Goal: Information Seeking & Learning: Check status

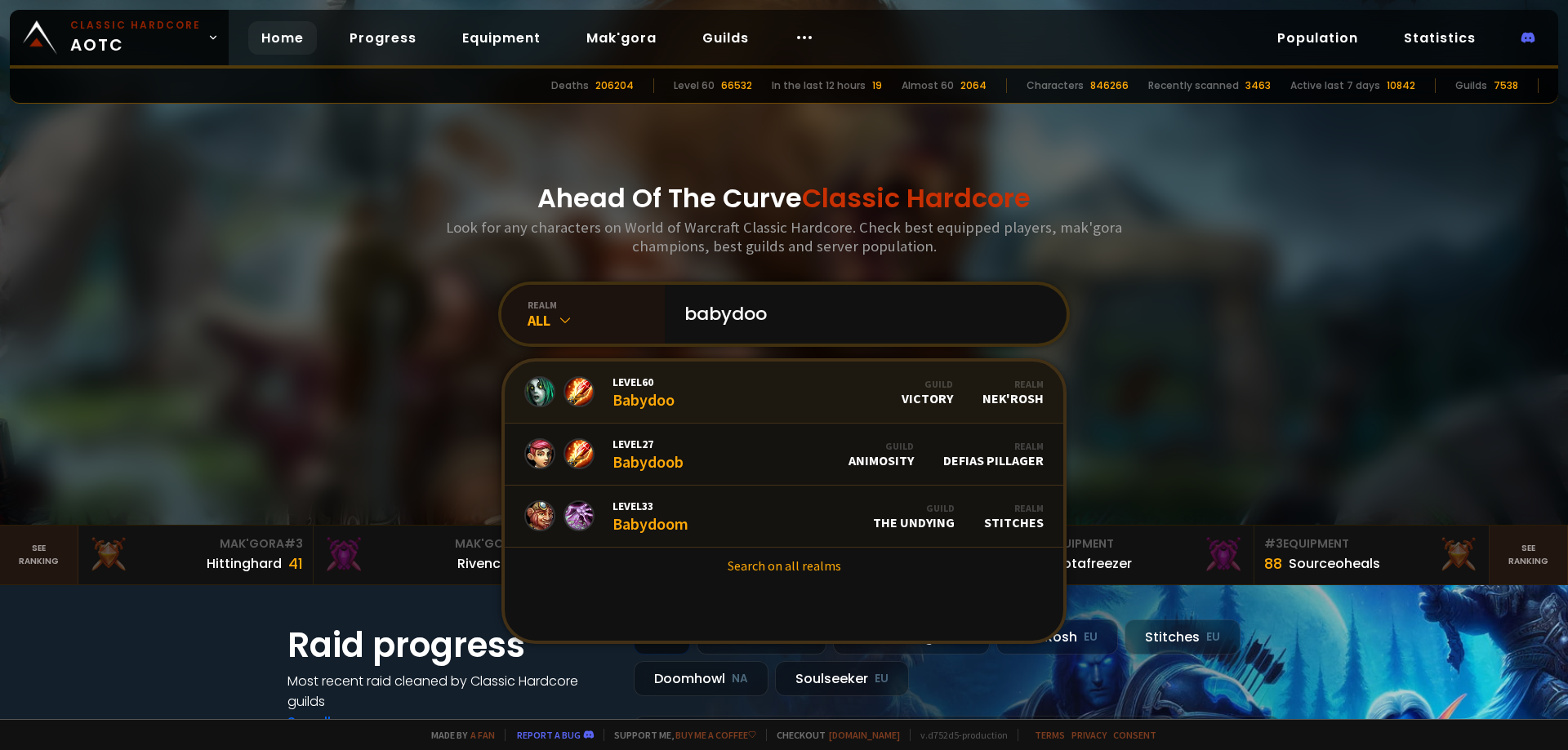
type input "babydoo"
click at [707, 375] on link "Level 60 Babydoo Guild Victory Realm Nek'Rosh" at bounding box center [784, 393] width 559 height 62
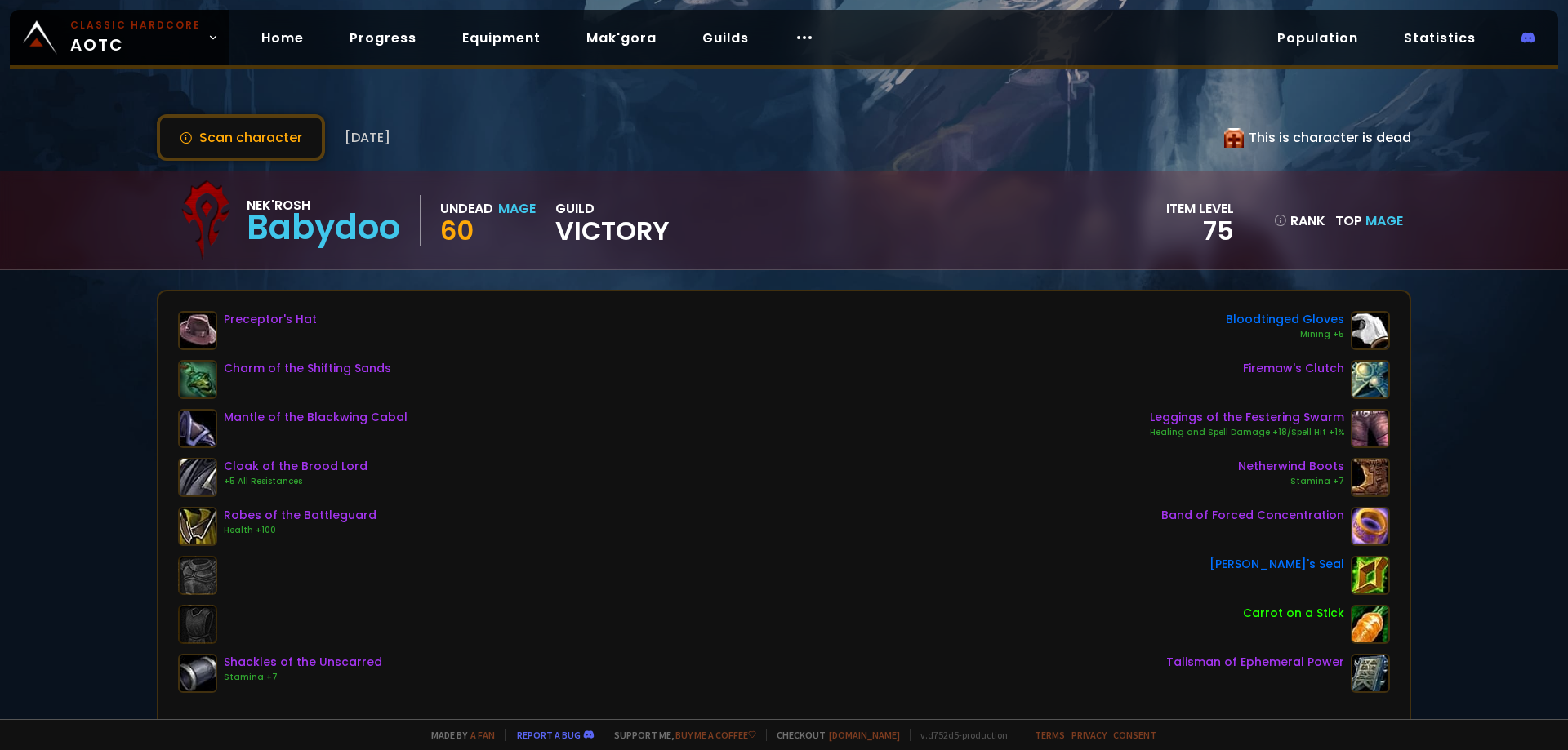
click at [1235, 139] on icon at bounding box center [1234, 138] width 20 height 20
click at [1242, 138] on div "This is character is dead" at bounding box center [1318, 138] width 187 height 21
click at [283, 50] on link "Home" at bounding box center [282, 38] width 68 height 34
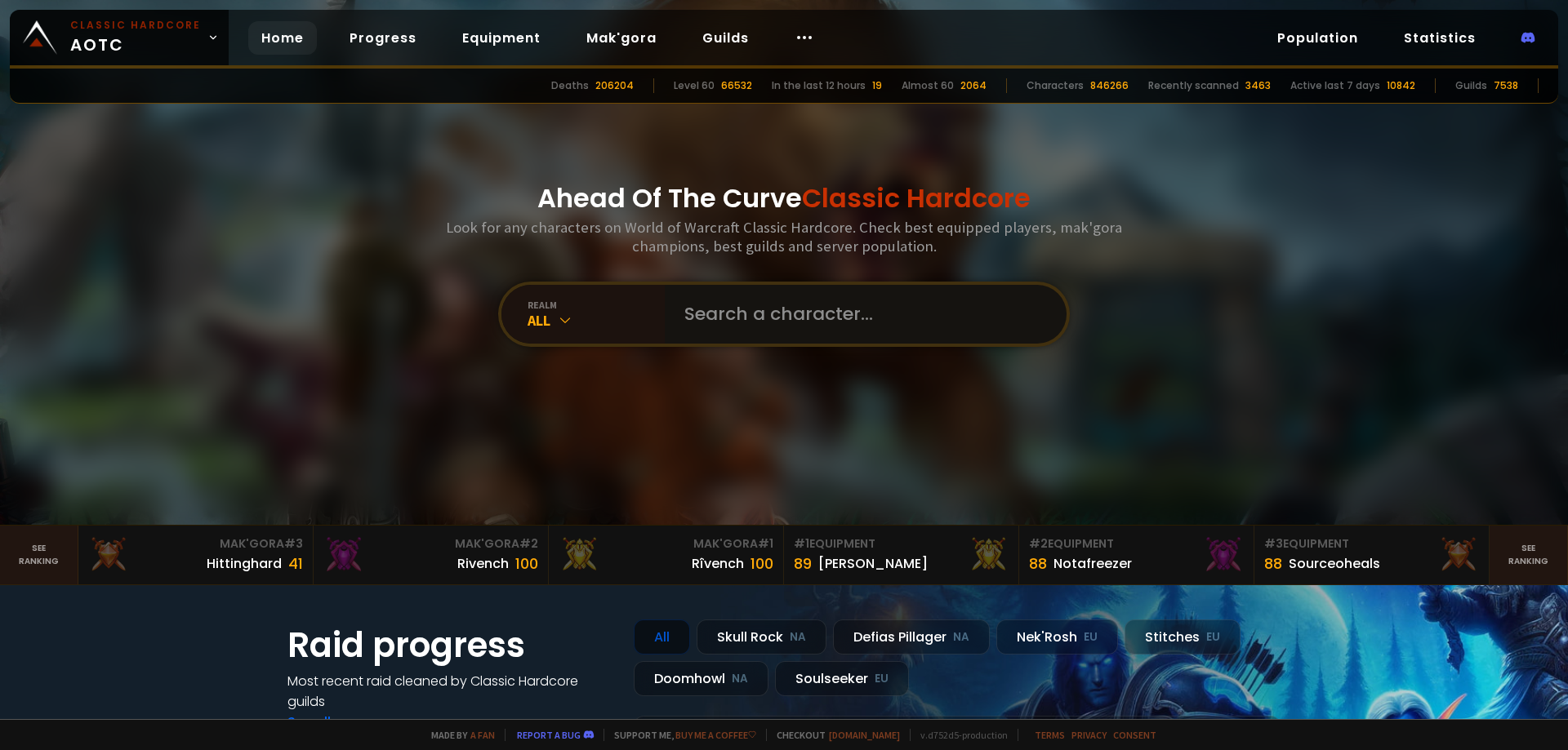
click at [801, 298] on input "text" at bounding box center [860, 314] width 372 height 59
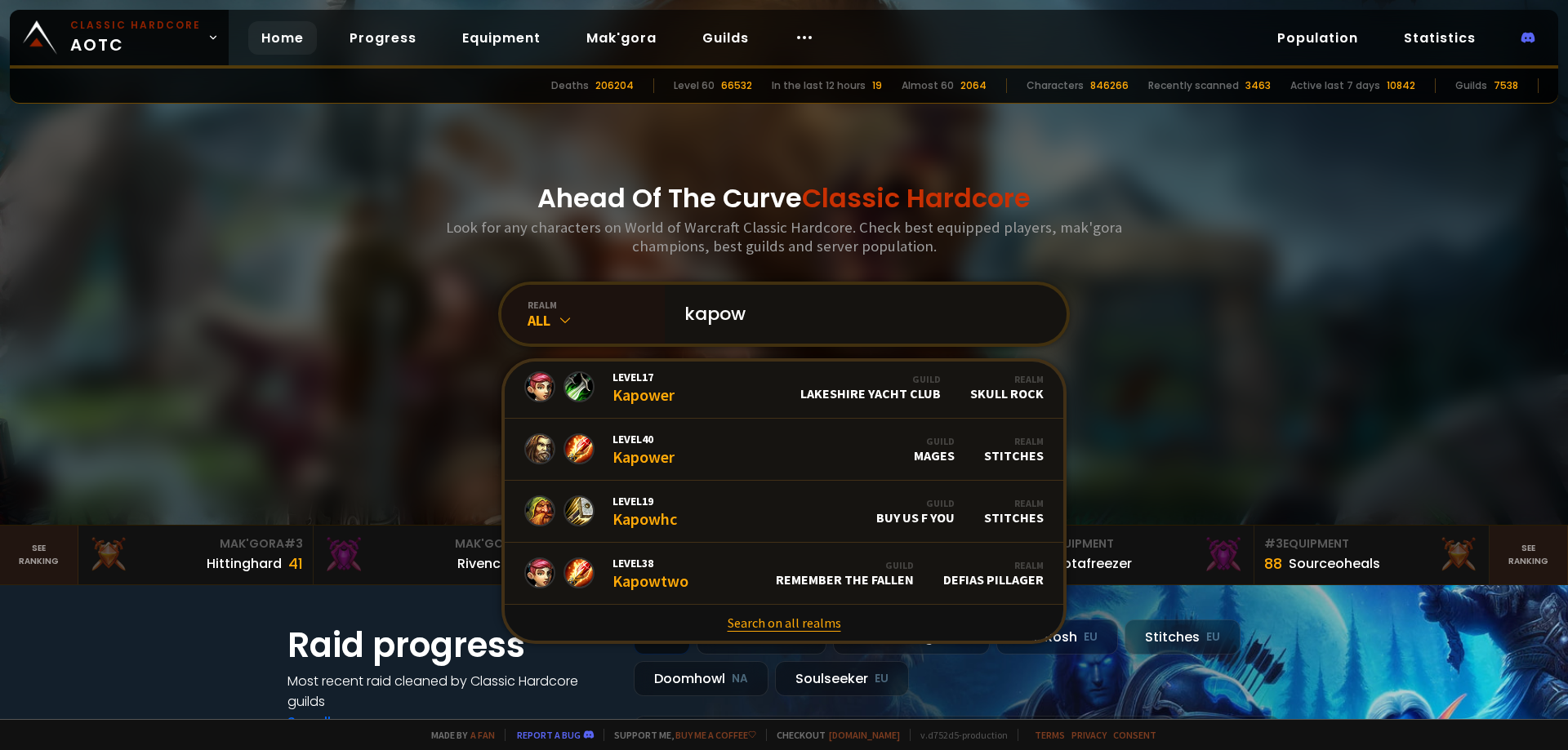
type input "kapow"
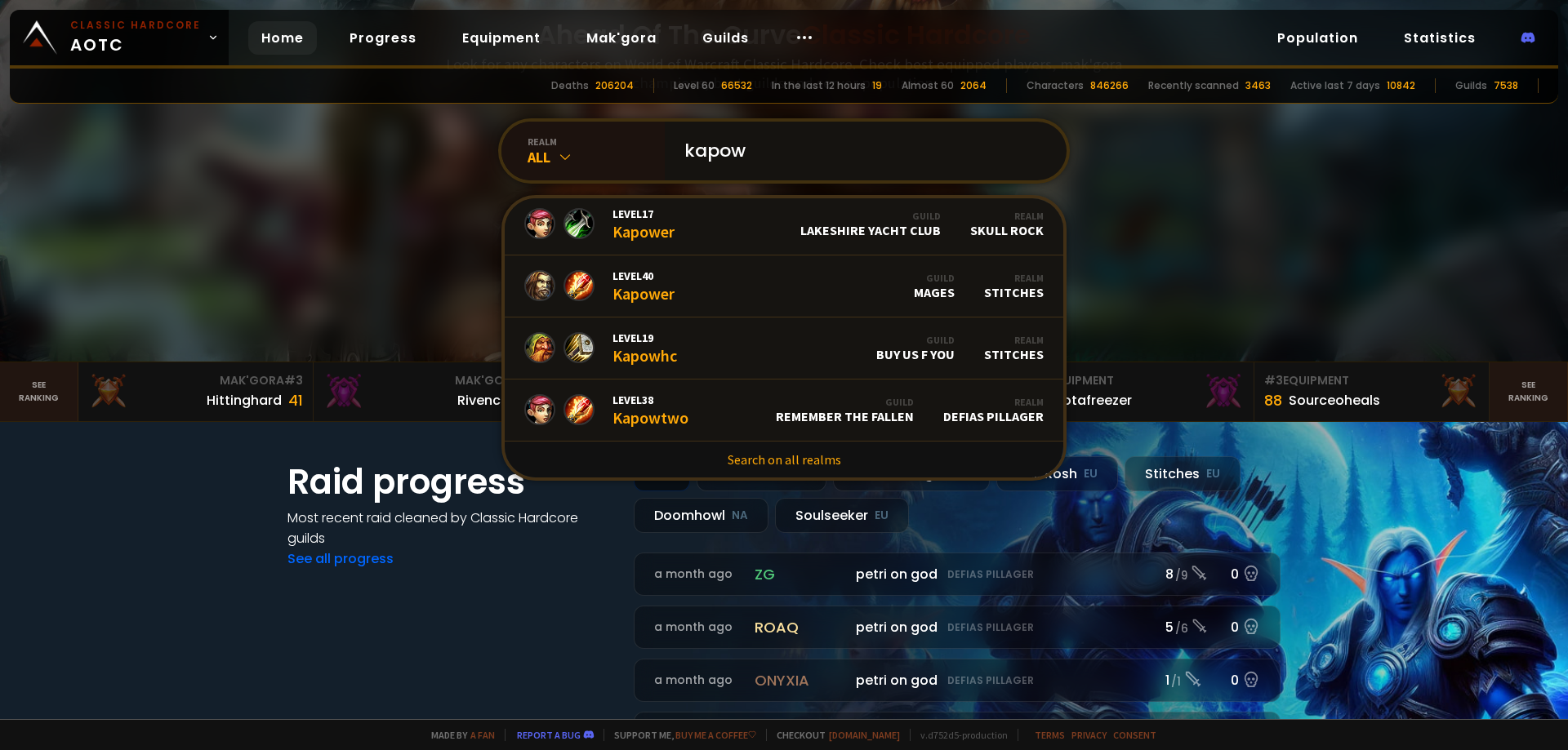
click at [804, 132] on input "kapow" at bounding box center [860, 151] width 372 height 59
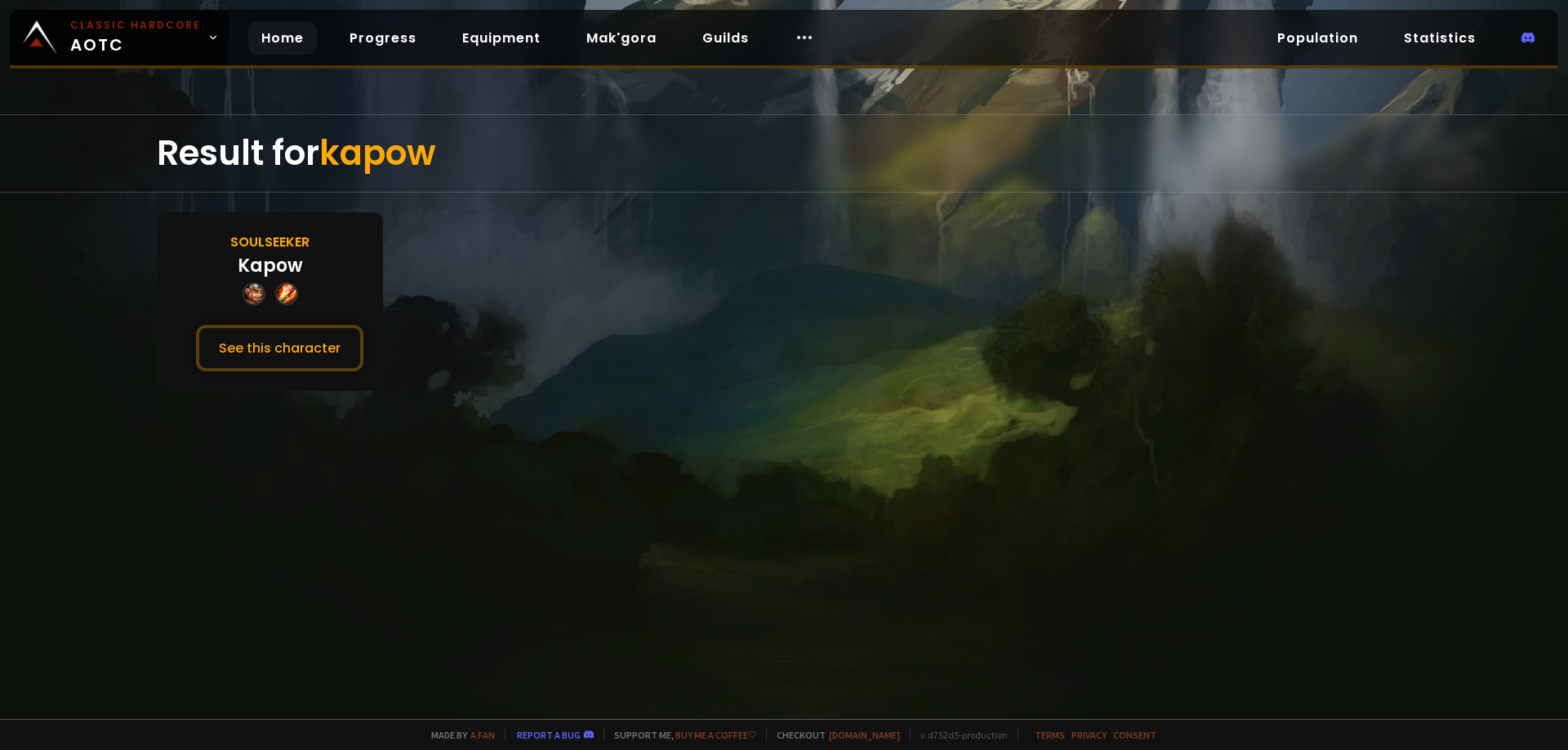
click at [270, 39] on link "Home" at bounding box center [282, 38] width 68 height 34
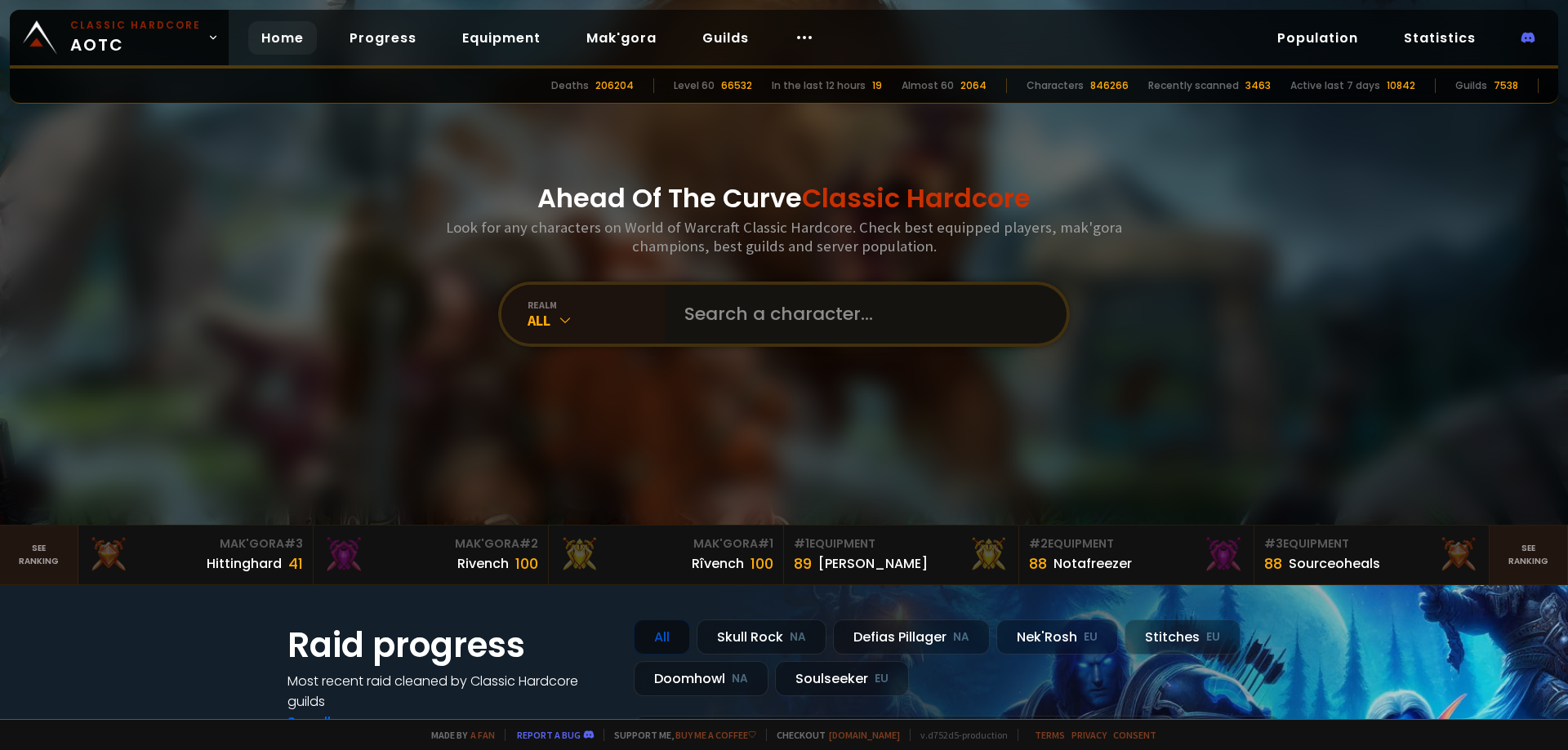
click at [806, 317] on input "text" at bounding box center [860, 314] width 372 height 59
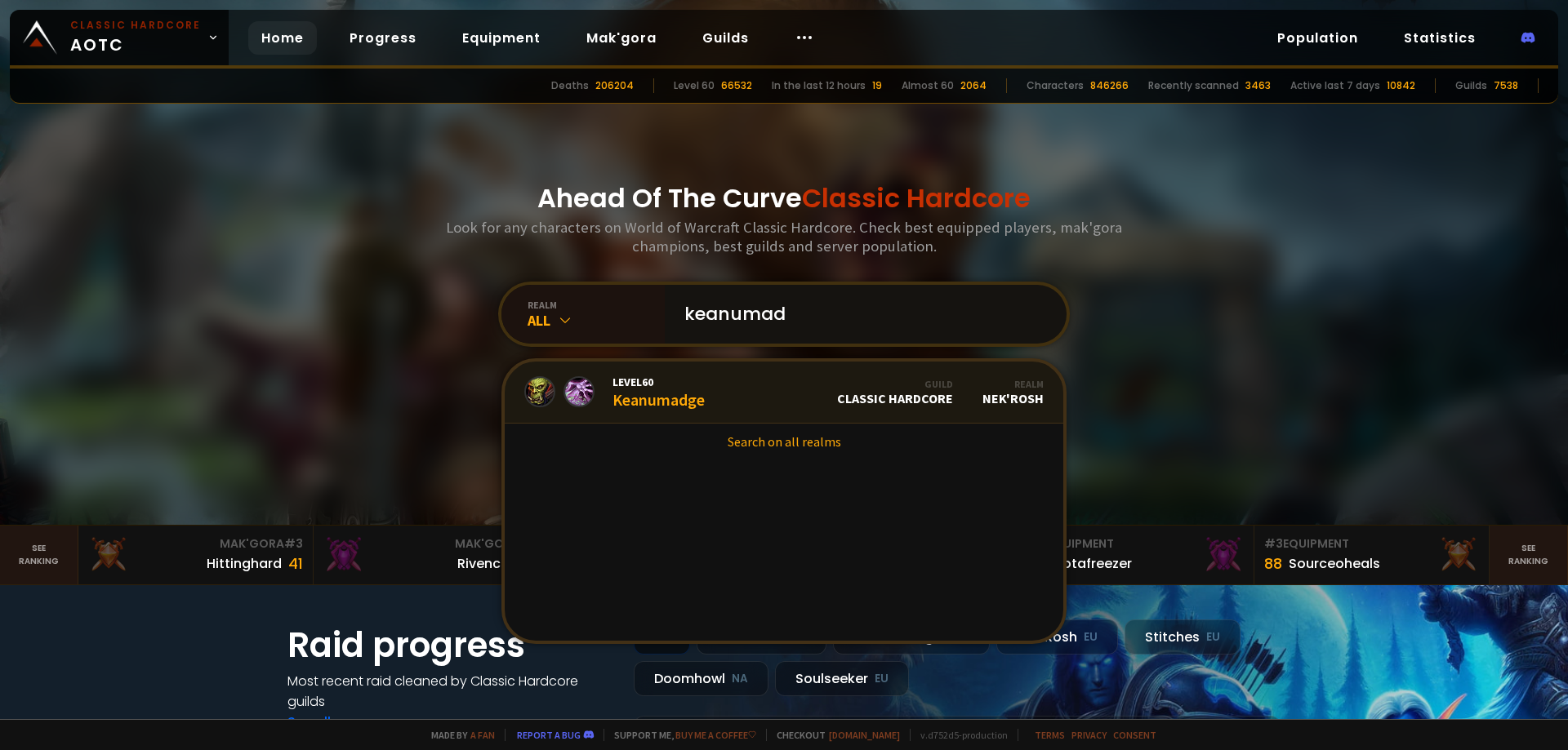
type input "keanumad"
click at [707, 394] on link "Level 60 Keanumadge Guild Classic Hardcore Realm Nek'Rosh" at bounding box center [784, 393] width 559 height 62
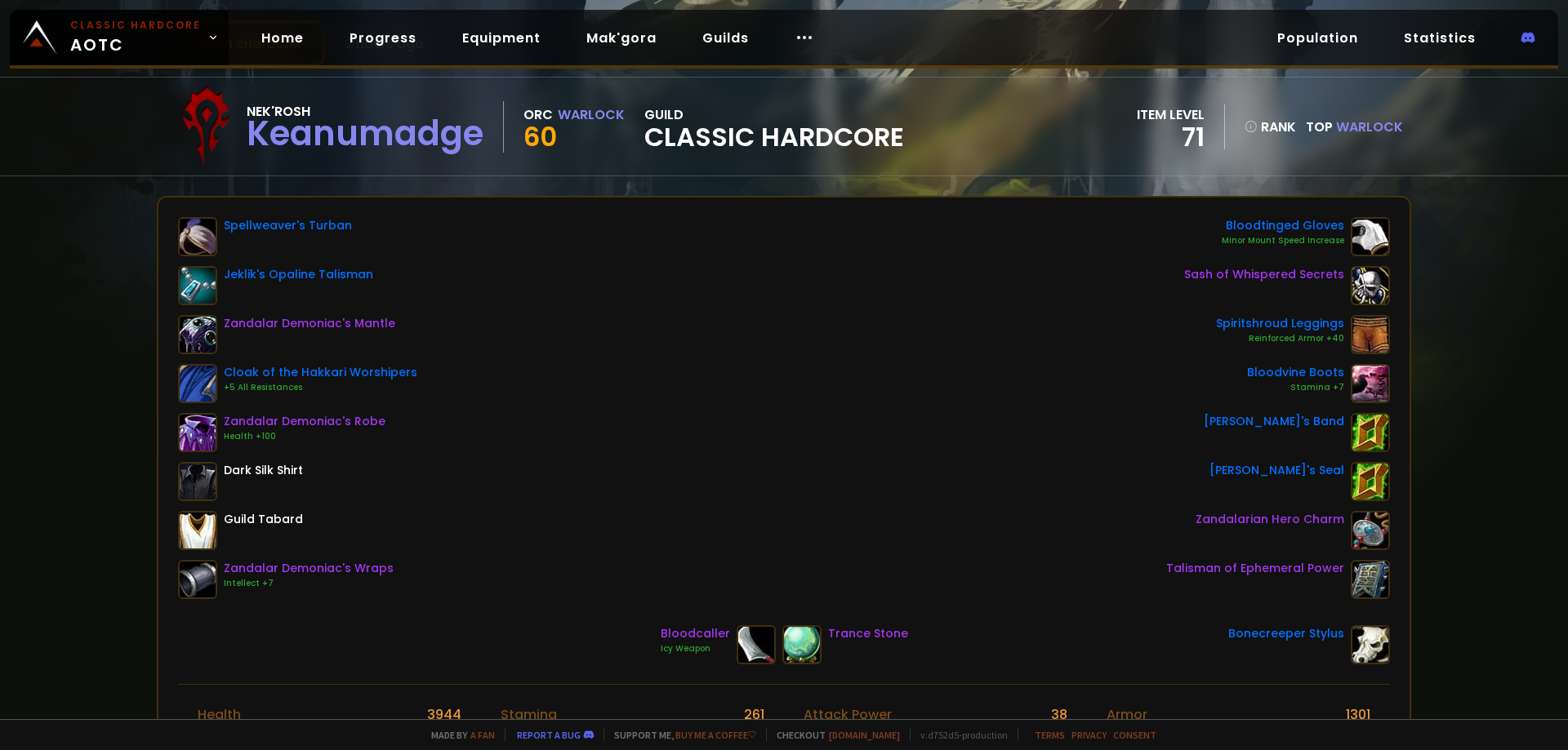
scroll to position [82, 0]
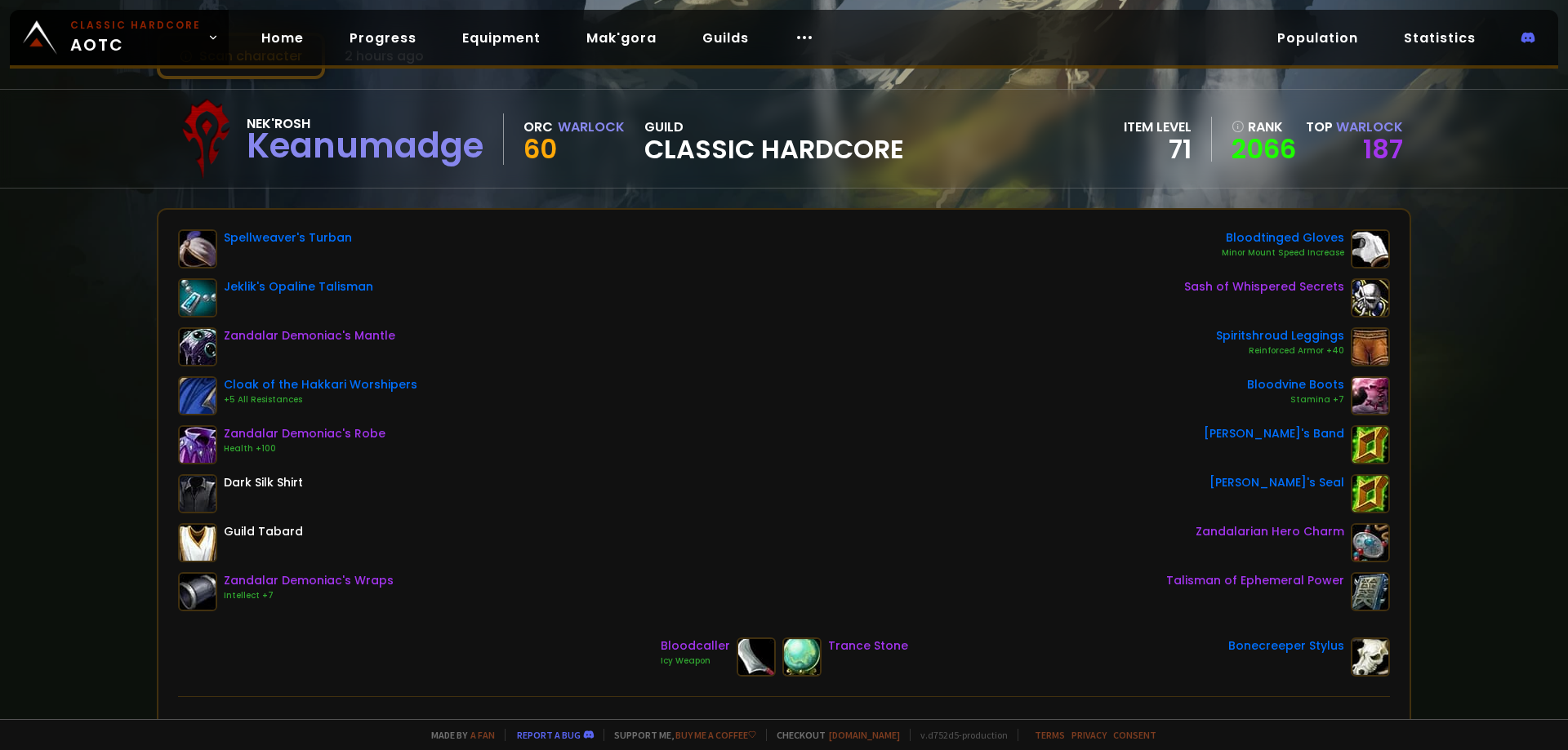
click at [311, 41] on div "Home Progress Equipment Mak'gora Guilds" at bounding box center [538, 37] width 618 height 53
click at [286, 38] on link "Home" at bounding box center [282, 38] width 68 height 34
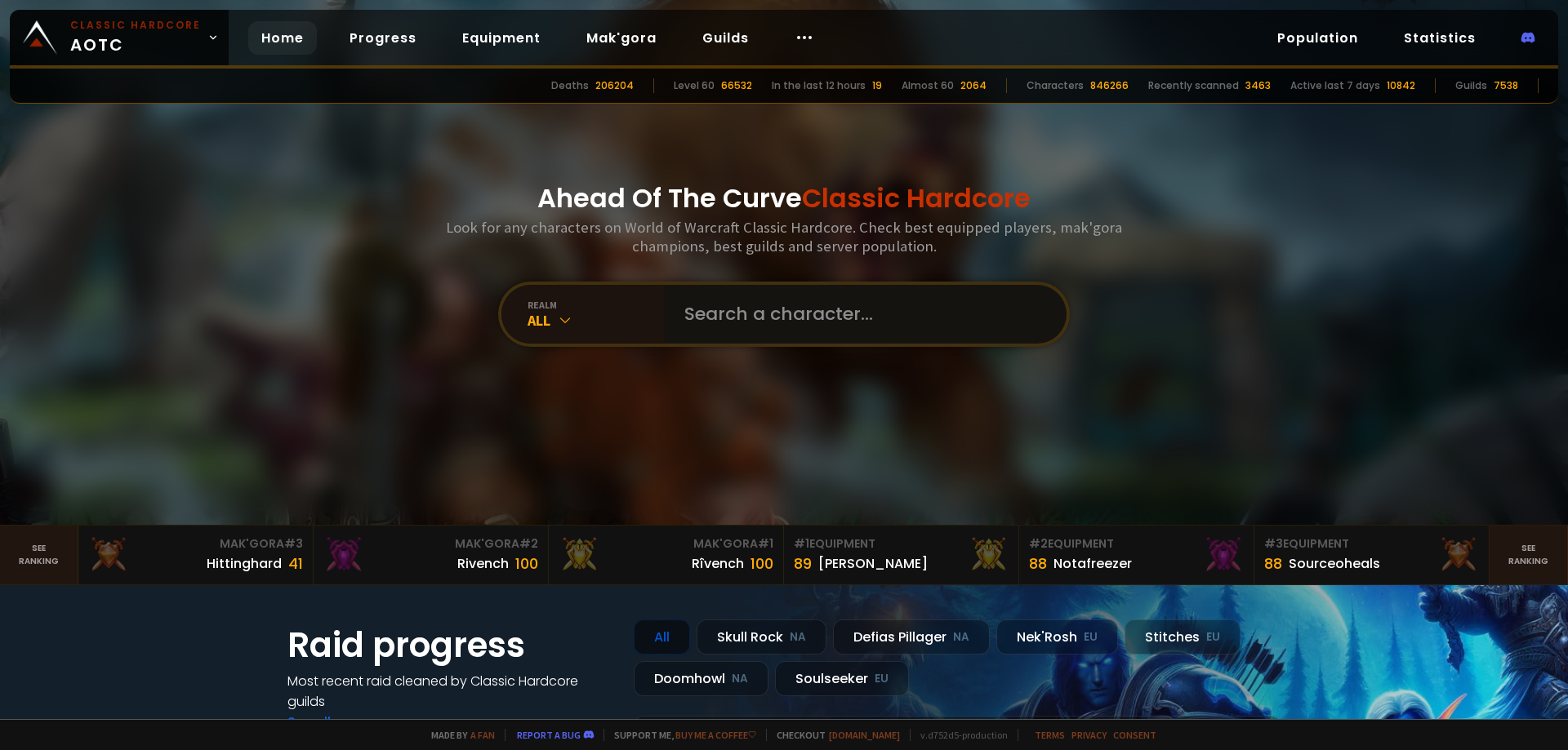
click at [748, 335] on input "text" at bounding box center [860, 314] width 372 height 59
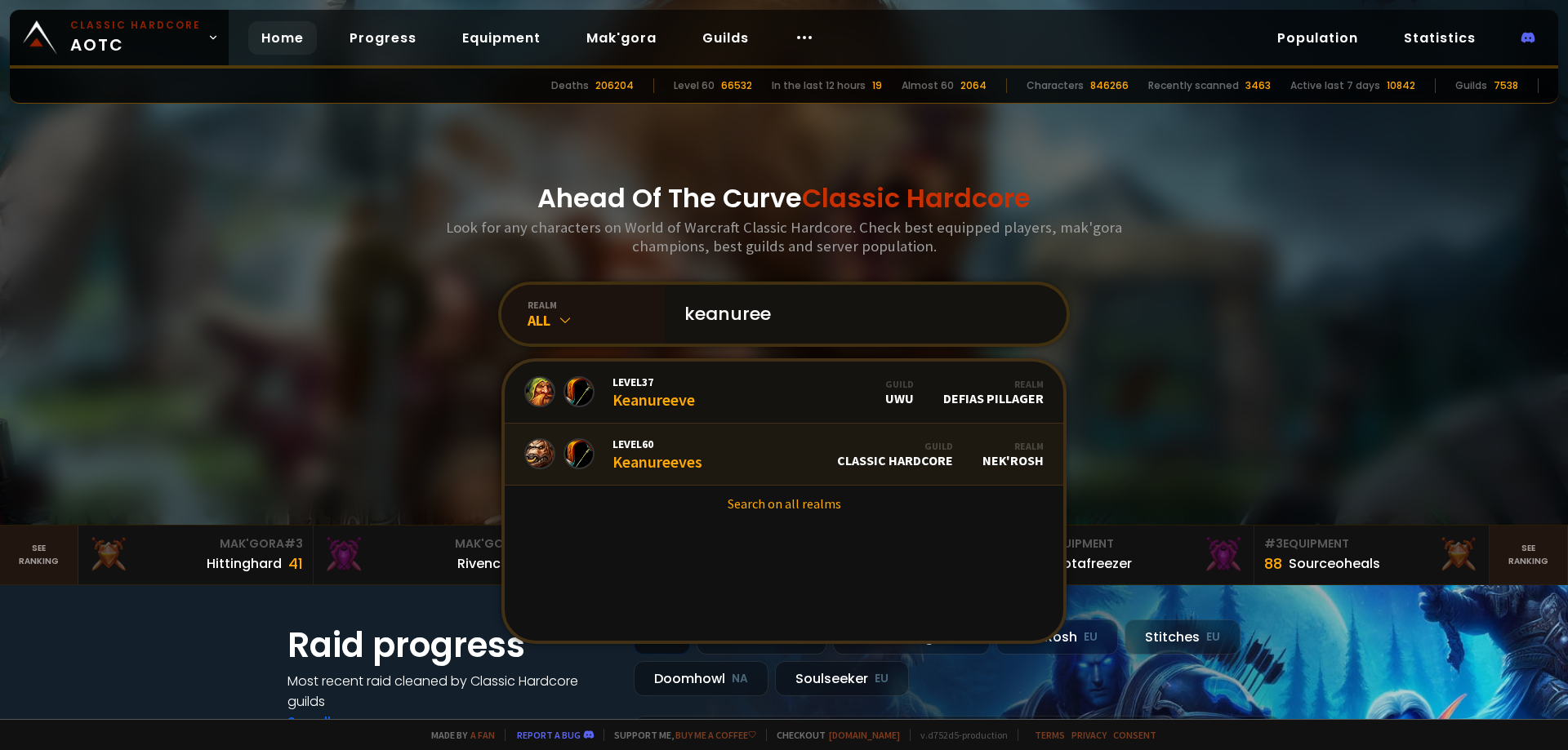
type input "keanuree"
click at [776, 459] on link "Level 60 Keanureeves Guild Classic Hardcore Realm Nek'Rosh" at bounding box center [784, 455] width 559 height 62
